Goal: Information Seeking & Learning: Learn about a topic

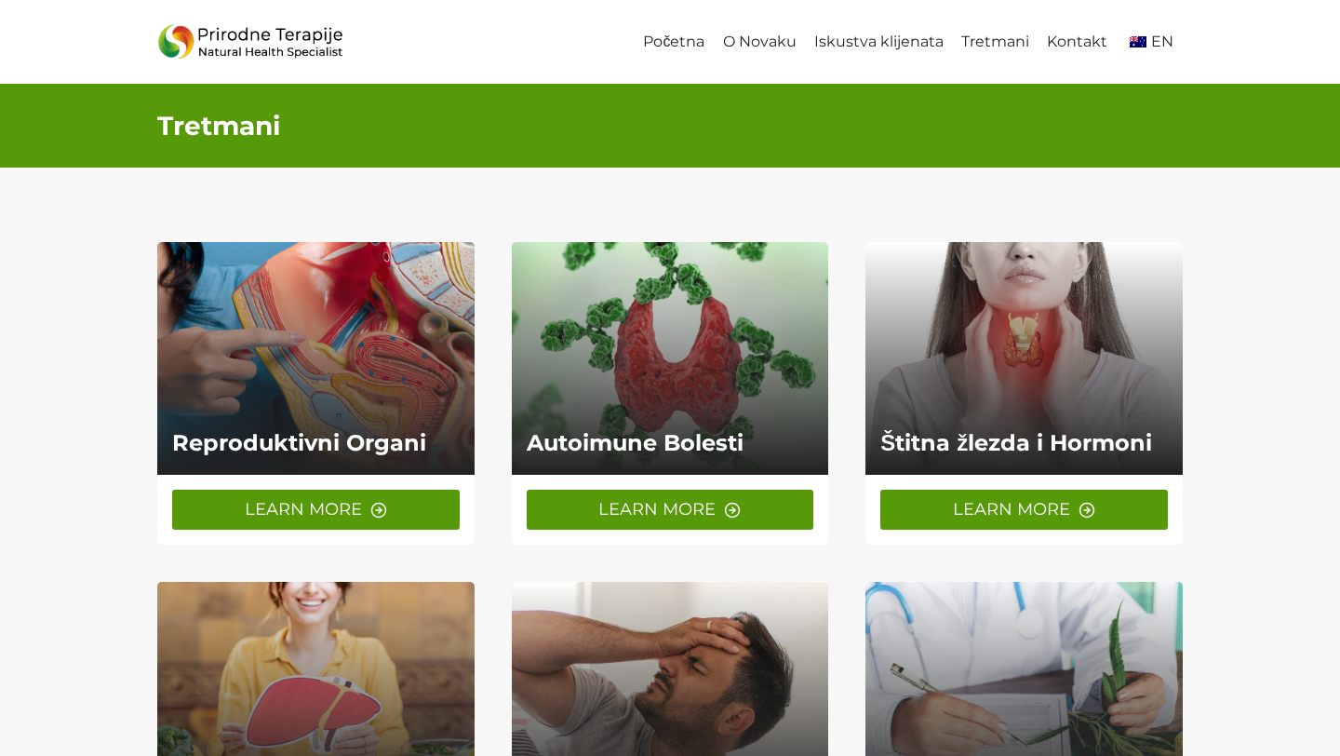
click at [313, 504] on span "LEARN MORE" at bounding box center [303, 509] width 117 height 27
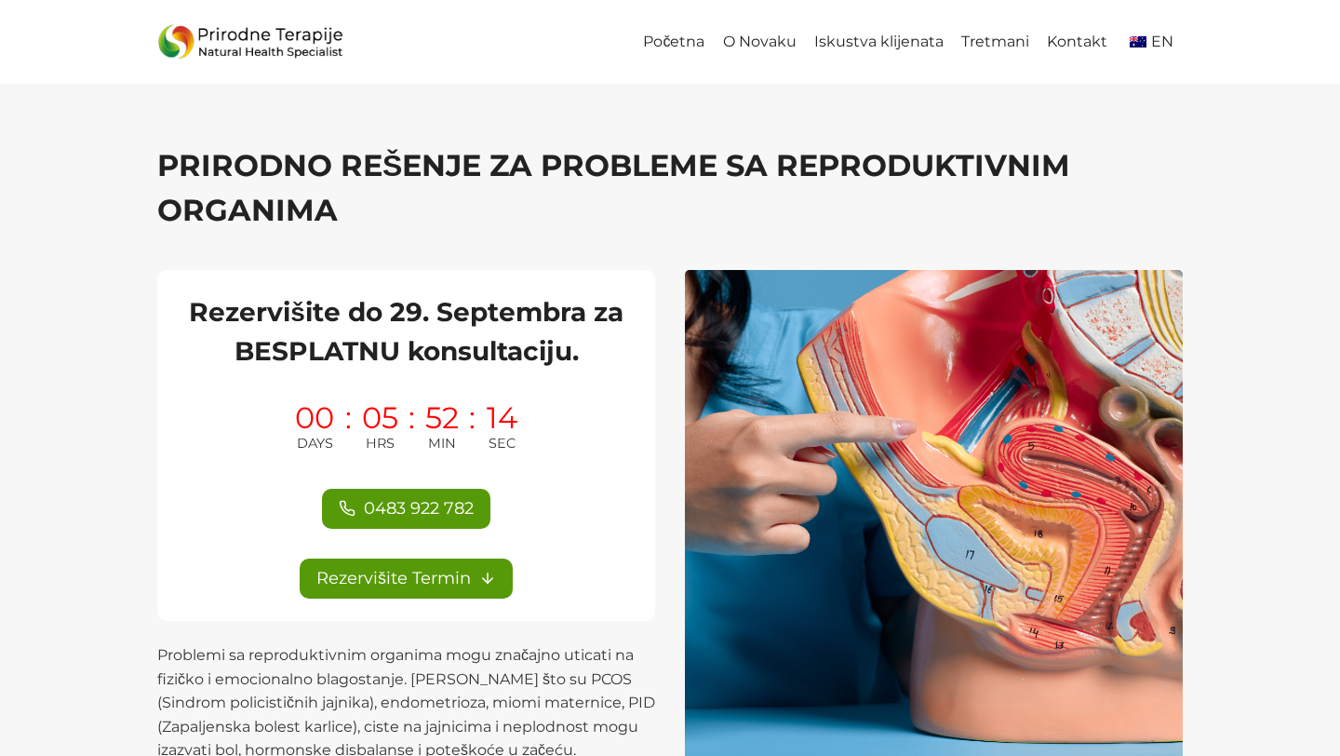
click at [436, 302] on h2 "Rezervišite do 29. Septembra za BESPLATNU konsultaciju." at bounding box center [406, 331] width 453 height 78
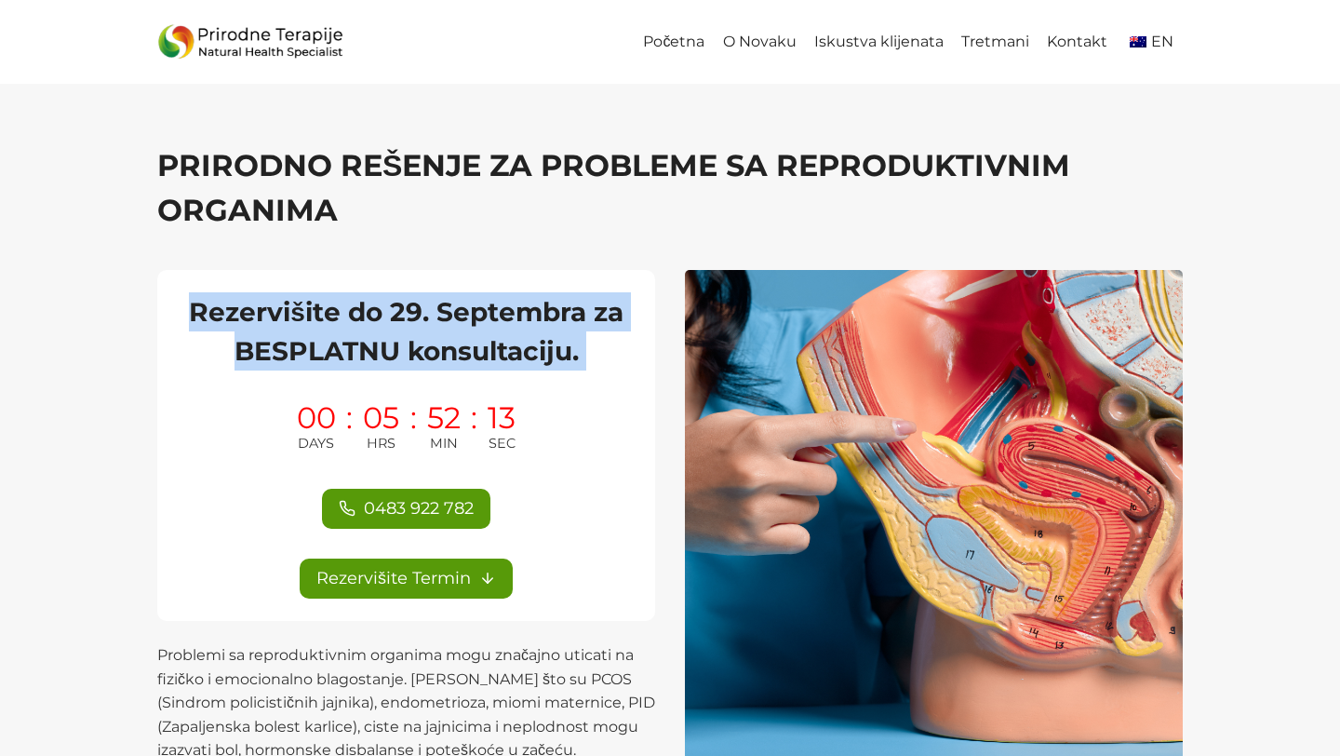
click at [436, 302] on h2 "Rezervišite do 29. Septembra za BESPLATNU konsultaciju." at bounding box center [406, 331] width 453 height 78
copy div "Rezervišite do 29. Septembra za BESPLATNU konsultaciju."
click at [1009, 37] on link "Tretmani" at bounding box center [995, 42] width 86 height 42
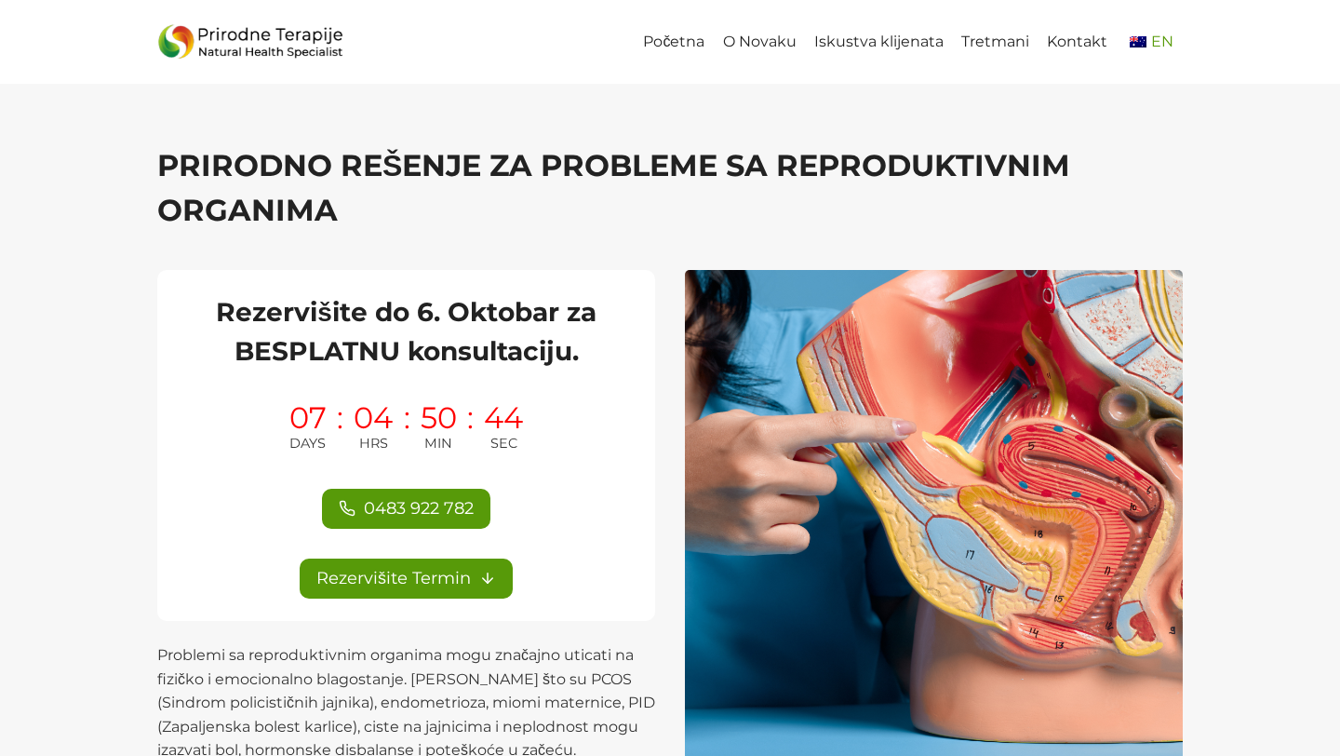
click at [1153, 45] on span "EN" at bounding box center [1162, 42] width 22 height 18
